Goal: Task Accomplishment & Management: Complete application form

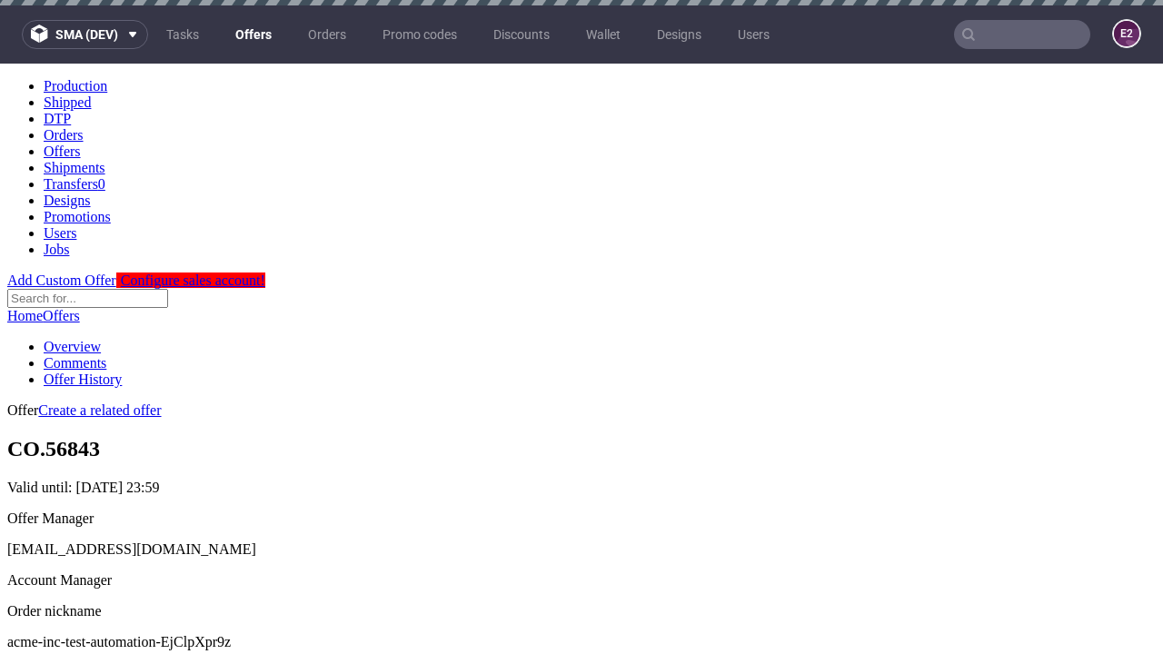
scroll to position [5, 0]
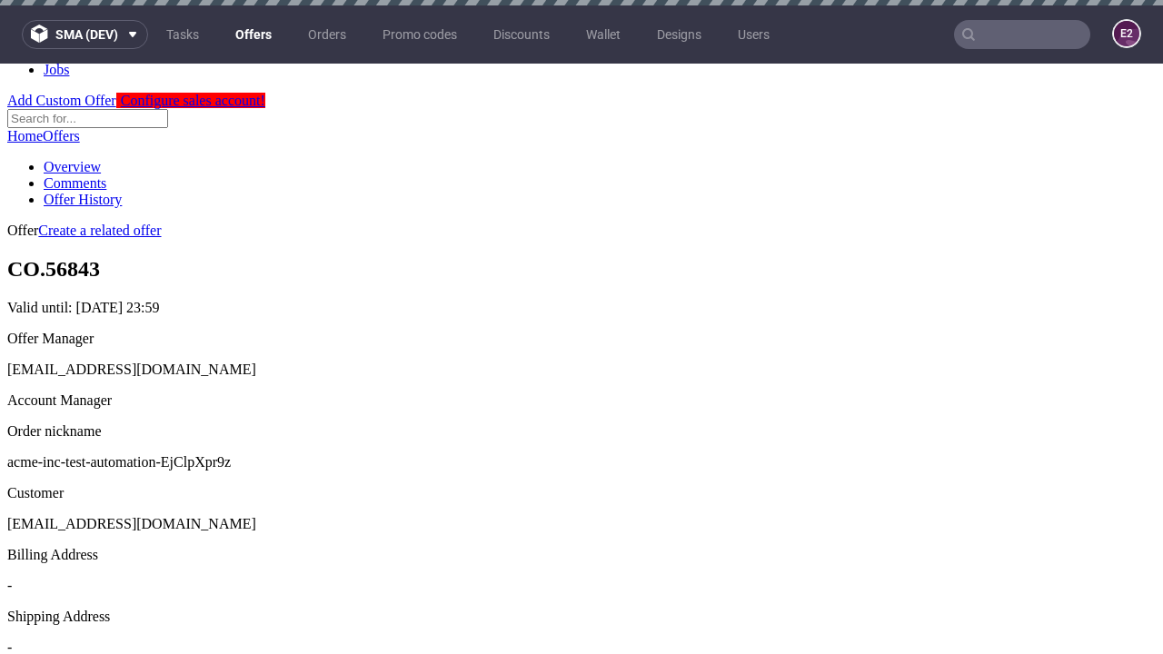
scroll to position [5, 0]
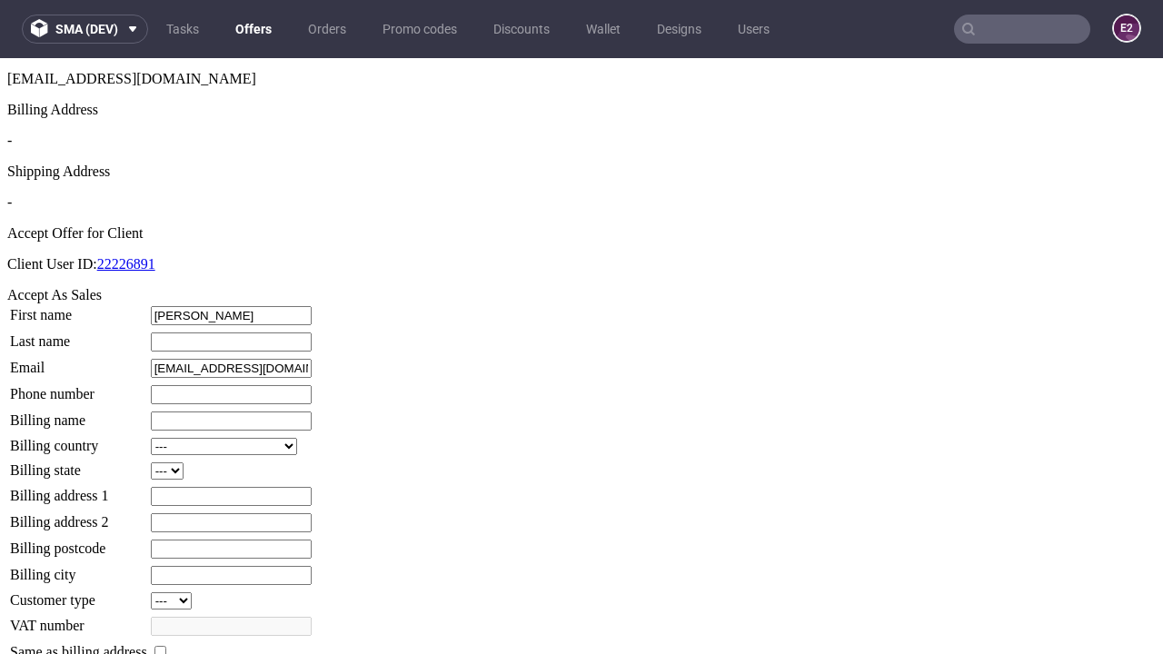
type input "[PERSON_NAME]"
type input "1509813888"
type input "Raoul_Bechtelar4"
select select "13"
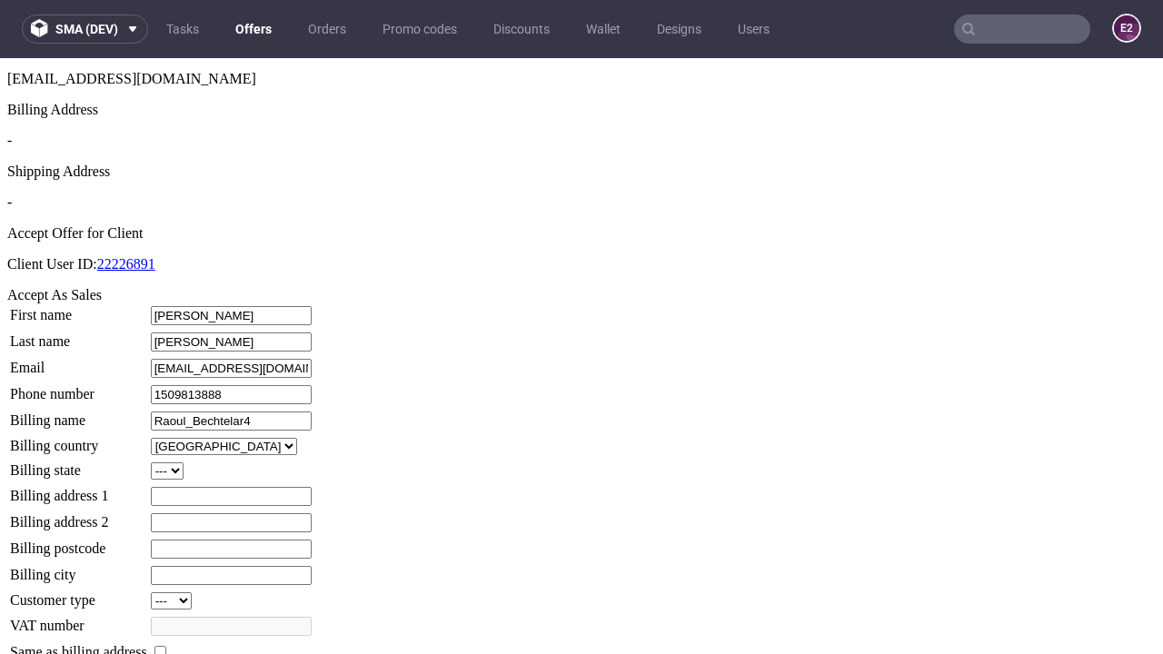
type input "Raoul_Bechtelar4"
type input "[STREET_ADDRESS]"
select select "132"
type input "[STREET_ADDRESS]"
type input "TM02 7AZ"
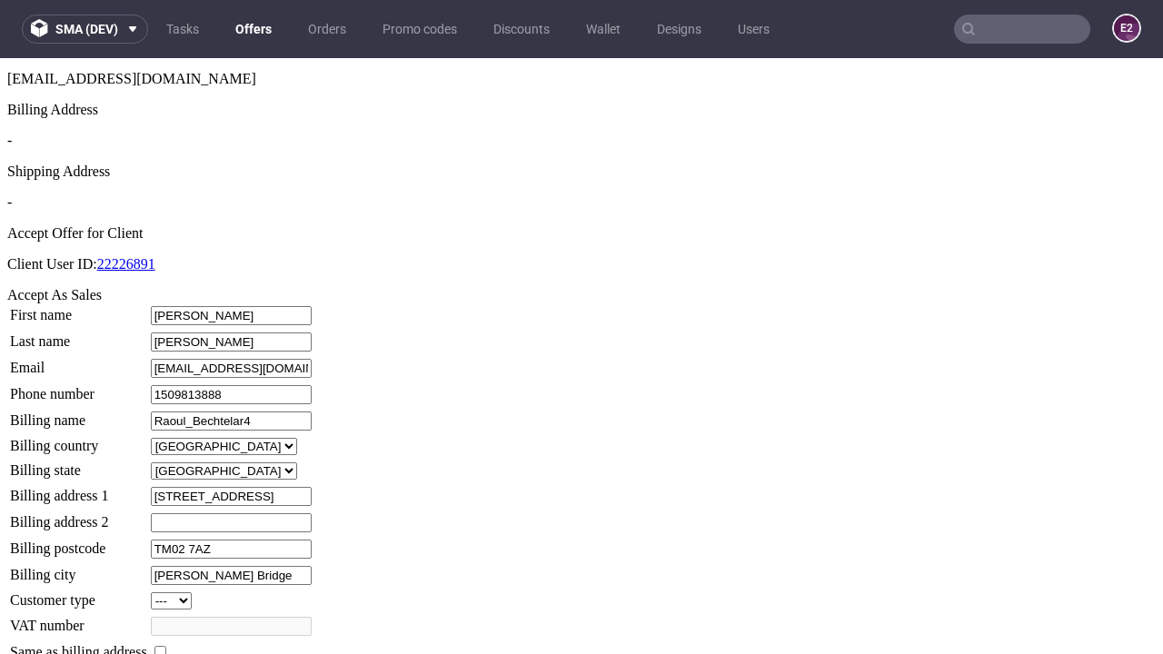
type input "[PERSON_NAME] Bridge"
click at [166, 646] on input "checkbox" at bounding box center [161, 652] width 12 height 12
checkbox input "true"
type input "Raoul_Bechtelar4"
select select "13"
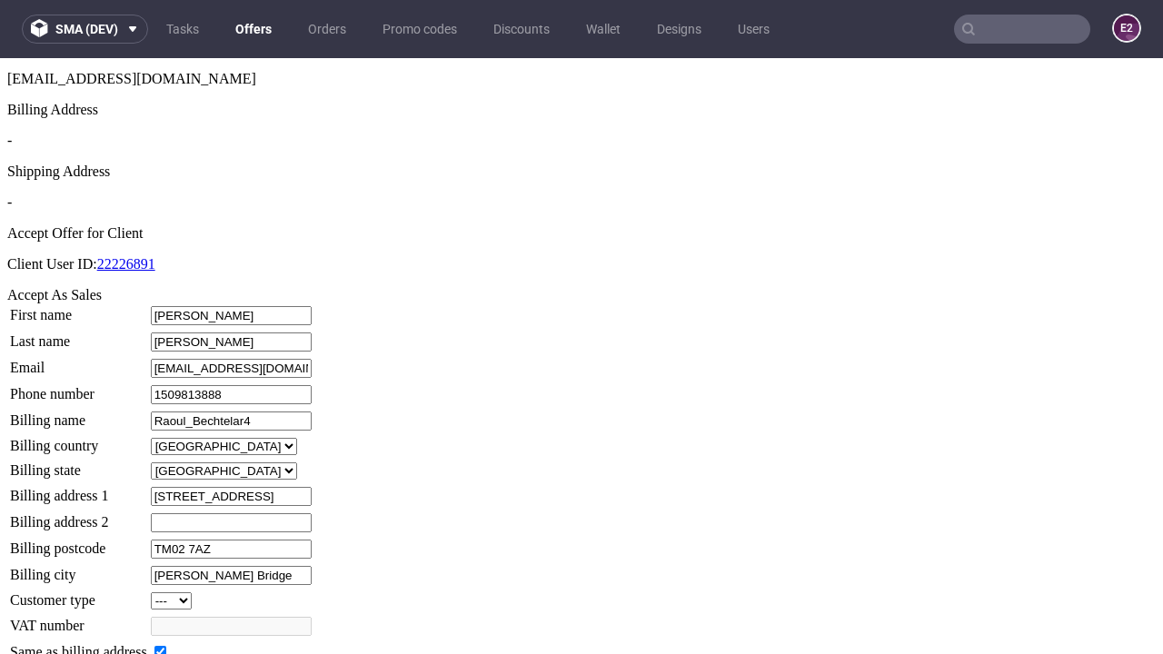
type input "[STREET_ADDRESS]"
type input "TM02 7AZ"
type input "[PERSON_NAME] Bridge"
select select "132"
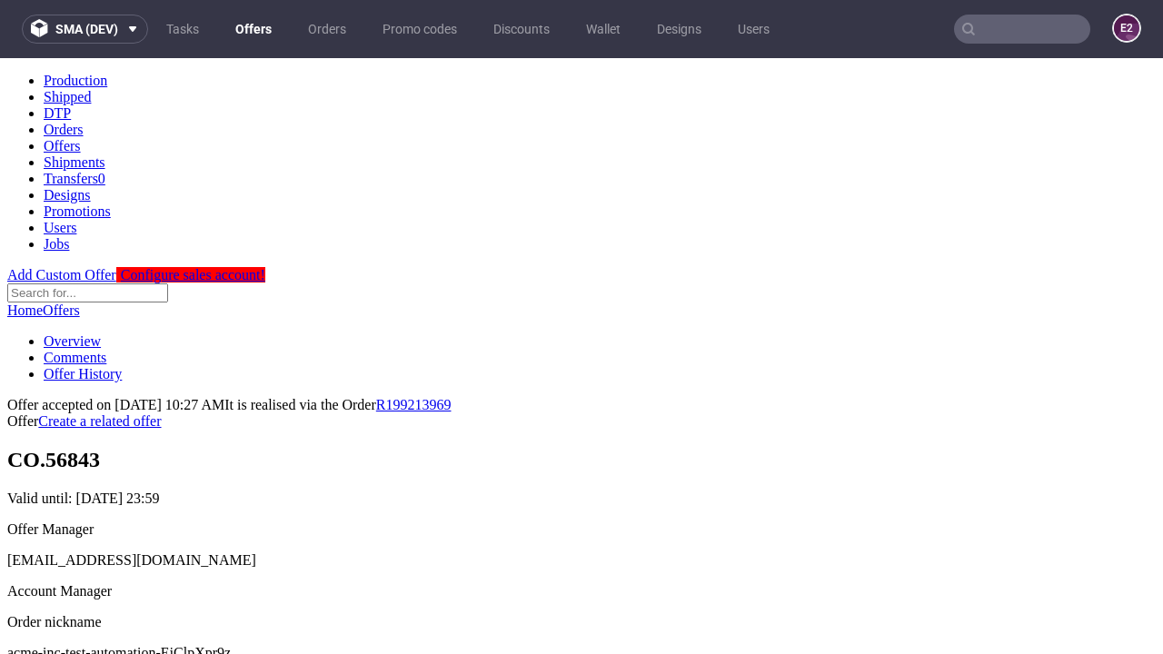
scroll to position [0, 0]
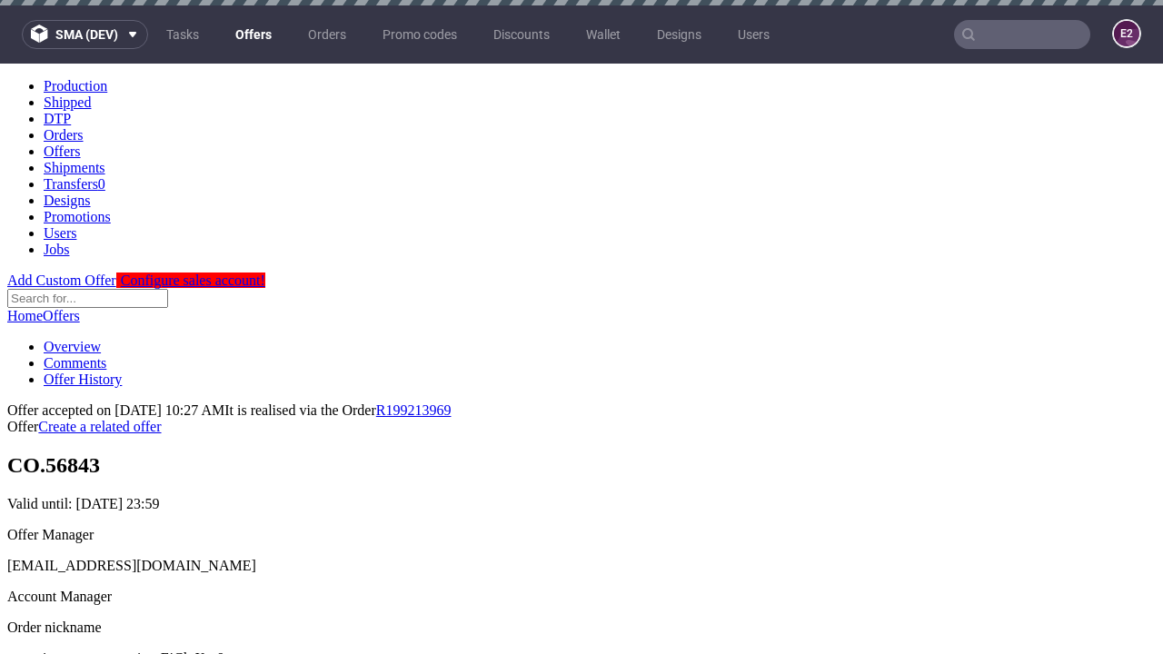
type input "[DATE]"
select select "12214305"
type input "In progress..."
